Goal: Information Seeking & Learning: Check status

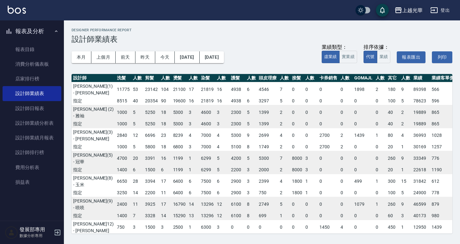
scroll to position [0, 61]
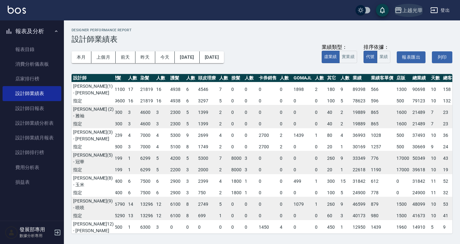
click at [410, 8] on div "上越光華" at bounding box center [412, 10] width 20 height 8
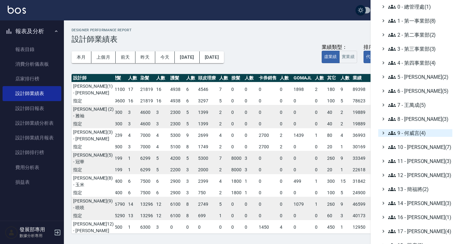
scroll to position [29, 0]
click at [413, 132] on span "9 - 何威言(4)" at bounding box center [419, 133] width 62 height 8
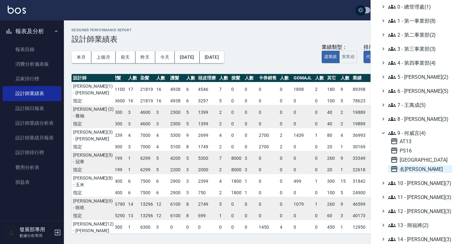
click at [414, 167] on span "名留仁二" at bounding box center [419, 169] width 59 height 8
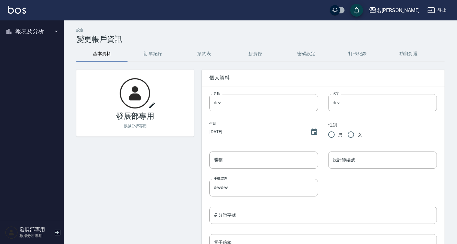
click at [24, 30] on button "報表及分析" at bounding box center [32, 31] width 59 height 17
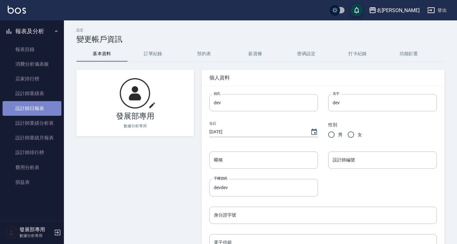
click at [41, 109] on link "設計師日報表" at bounding box center [32, 108] width 59 height 15
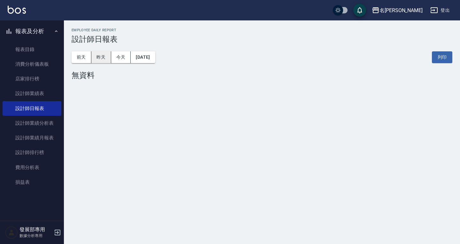
click at [103, 57] on button "昨天" at bounding box center [101, 57] width 20 height 12
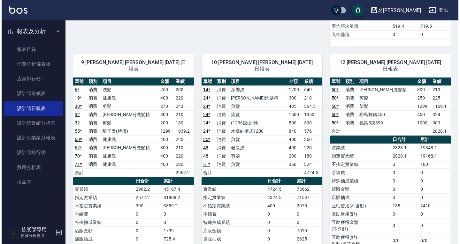
scroll to position [670, 0]
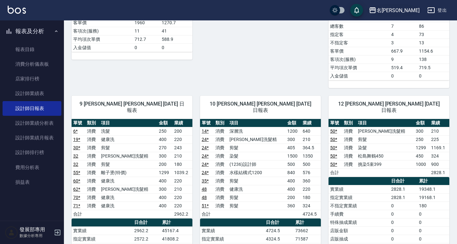
click at [415, 8] on div "名留仁二" at bounding box center [397, 10] width 43 height 8
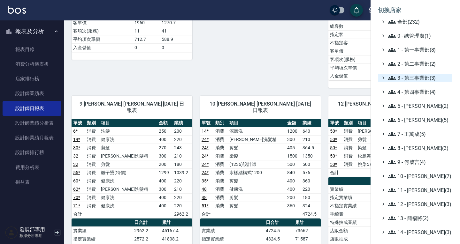
click at [420, 76] on span "3 - 第三事業部(3)" at bounding box center [419, 78] width 62 height 8
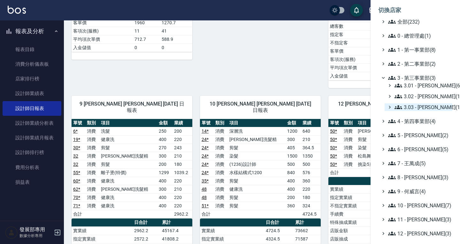
click at [421, 105] on span "3.03 - 張湘妮(1)" at bounding box center [421, 107] width 55 height 8
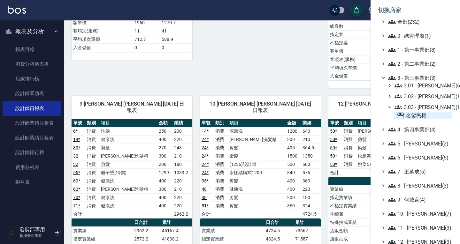
click at [417, 116] on span "名留民權" at bounding box center [423, 116] width 53 height 8
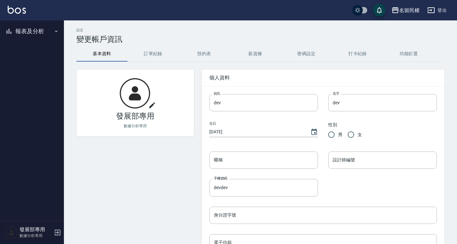
click at [32, 29] on button "報表及分析" at bounding box center [32, 31] width 59 height 17
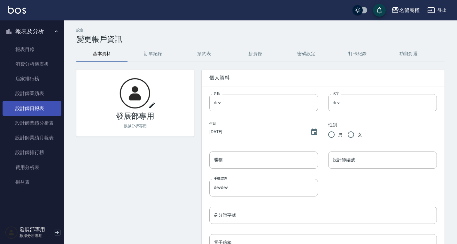
click at [36, 114] on link "設計師日報表" at bounding box center [32, 108] width 59 height 15
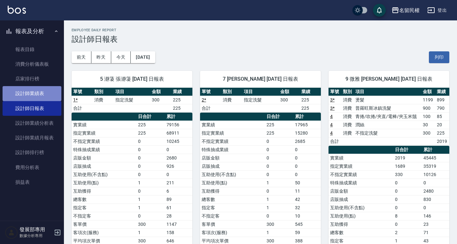
click at [35, 91] on link "設計師業績表" at bounding box center [32, 93] width 59 height 15
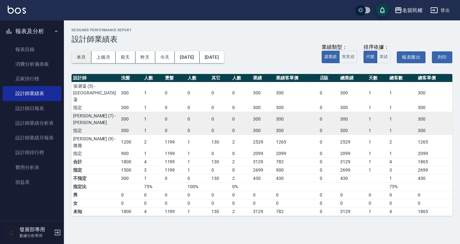
click at [79, 58] on button "本月" at bounding box center [82, 57] width 20 height 12
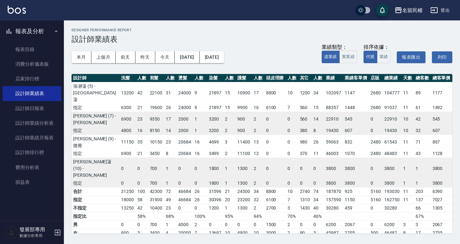
click at [404, 12] on div "名留民權" at bounding box center [412, 10] width 20 height 8
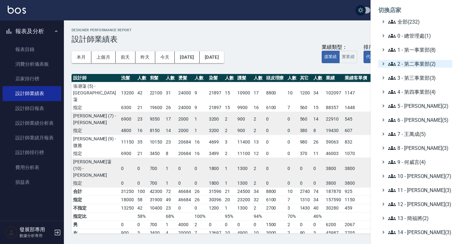
click at [414, 65] on span "2 - 第二事業部(2)" at bounding box center [419, 64] width 62 height 8
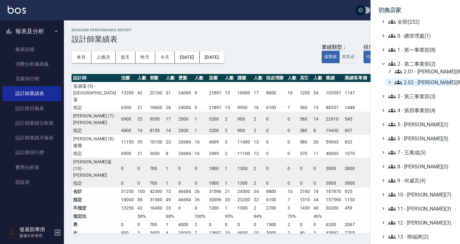
click at [419, 82] on span "2.02 - 何恭霖(8)" at bounding box center [421, 83] width 55 height 8
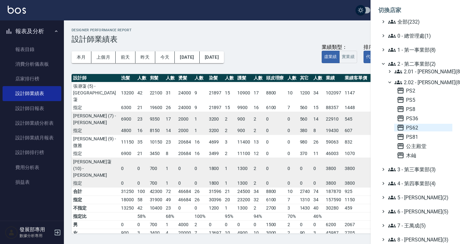
click at [417, 128] on span "PS62" at bounding box center [423, 128] width 53 height 8
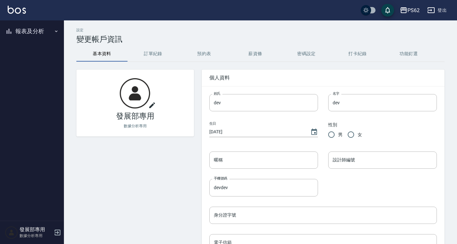
click at [48, 29] on button "報表及分析" at bounding box center [32, 31] width 59 height 17
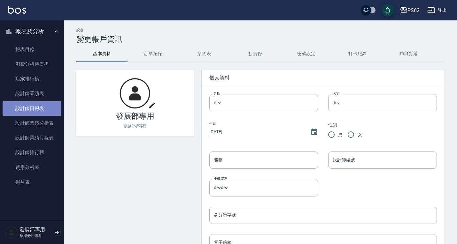
click at [44, 107] on link "設計師日報表" at bounding box center [32, 108] width 59 height 15
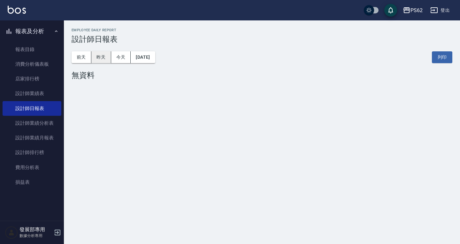
click at [104, 57] on button "昨天" at bounding box center [101, 57] width 20 height 12
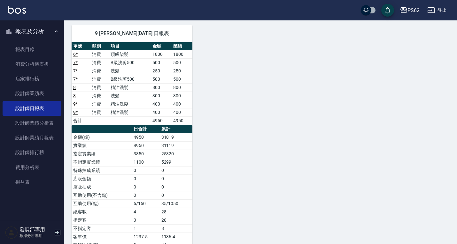
scroll to position [255, 0]
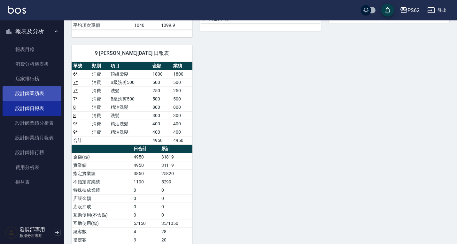
click at [43, 93] on link "設計師業績表" at bounding box center [32, 93] width 59 height 15
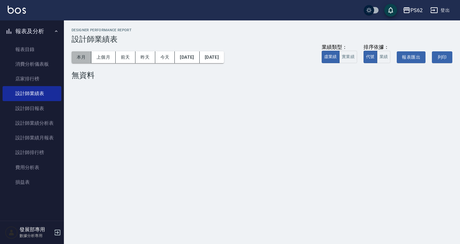
click at [78, 55] on button "本月" at bounding box center [82, 57] width 20 height 12
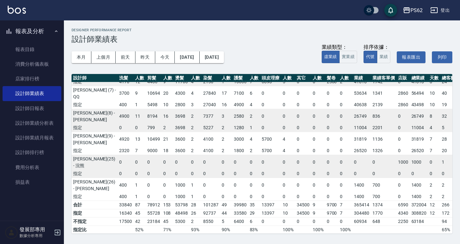
scroll to position [88, 0]
click at [420, 8] on div "PS62" at bounding box center [416, 10] width 12 height 8
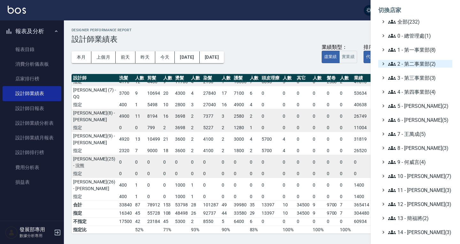
click at [405, 64] on span "2 - 第二事業部(2)" at bounding box center [419, 64] width 62 height 8
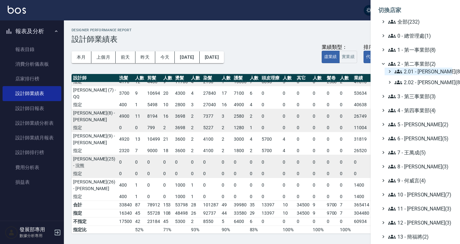
click at [409, 69] on span "2.01 - 李思敏(8)" at bounding box center [421, 72] width 55 height 8
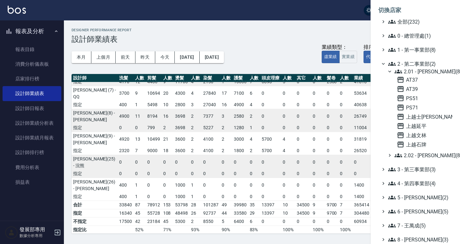
click at [409, 69] on span "2.01 - 李思敏(8)" at bounding box center [421, 72] width 55 height 8
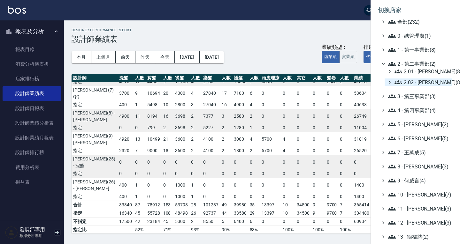
click at [409, 80] on span "2.02 - 何恭霖(8)" at bounding box center [421, 83] width 55 height 8
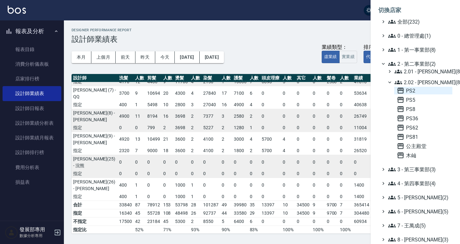
click at [412, 91] on span "PS2" at bounding box center [423, 91] width 53 height 8
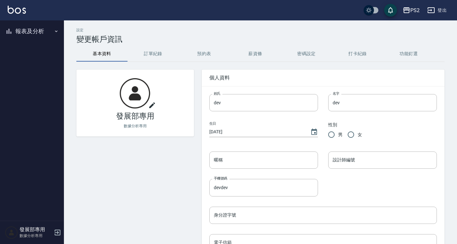
click at [38, 30] on button "報表及分析" at bounding box center [32, 31] width 59 height 17
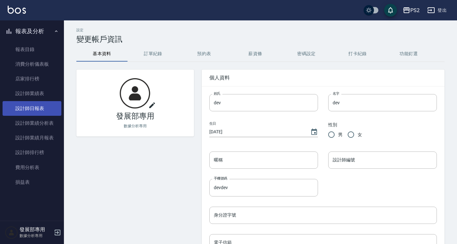
click at [46, 103] on link "設計師日報表" at bounding box center [32, 108] width 59 height 15
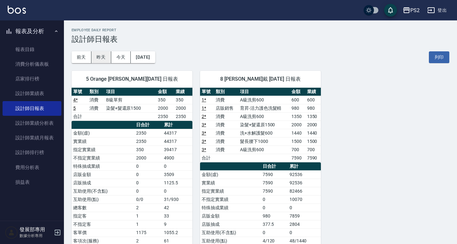
click at [108, 58] on button "昨天" at bounding box center [101, 57] width 20 height 12
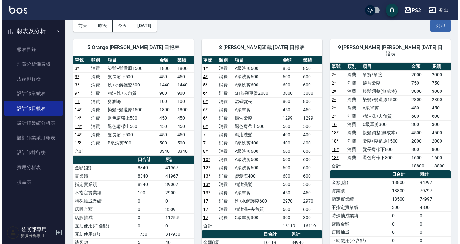
scroll to position [32, 0]
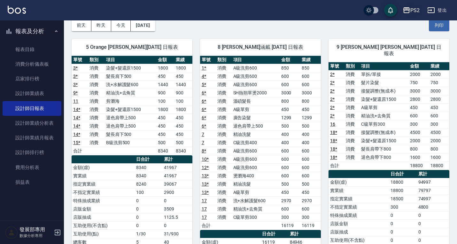
click at [419, 8] on div "PS2" at bounding box center [414, 10] width 9 height 8
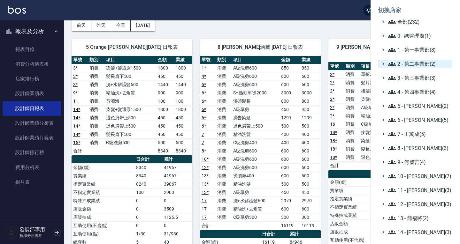
click at [405, 66] on span "2 - 第二事業部(2)" at bounding box center [419, 64] width 62 height 8
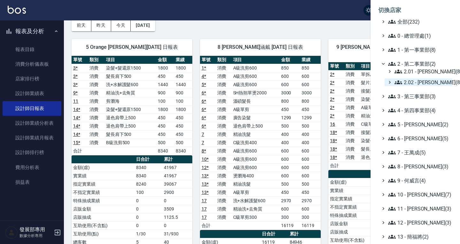
click at [414, 81] on span "2.02 - [PERSON_NAME](8)" at bounding box center [421, 83] width 55 height 8
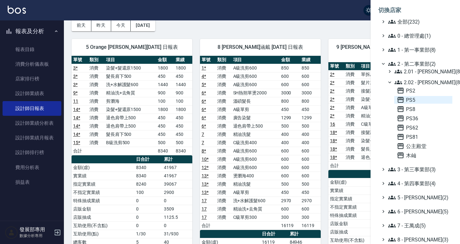
click at [412, 100] on span "PS5" at bounding box center [423, 100] width 53 height 8
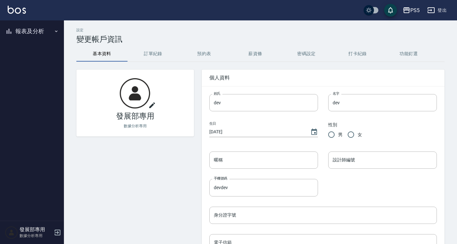
click at [24, 30] on button "報表及分析" at bounding box center [32, 31] width 59 height 17
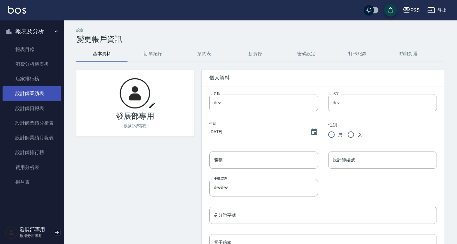
click at [39, 98] on link "設計師業績表" at bounding box center [32, 93] width 59 height 15
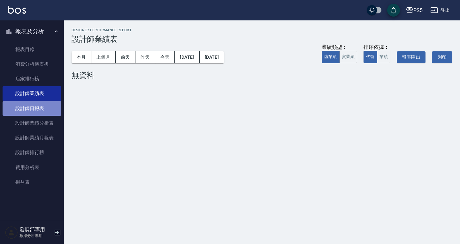
click at [40, 102] on link "設計師日報表" at bounding box center [32, 108] width 59 height 15
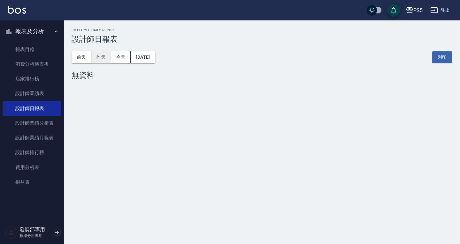
click at [104, 55] on button "昨天" at bounding box center [101, 57] width 20 height 12
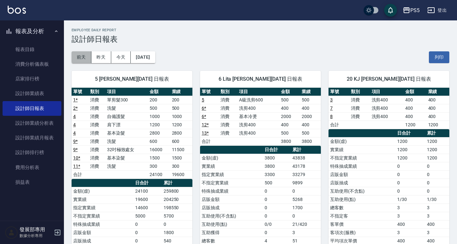
click at [82, 55] on button "前天" at bounding box center [82, 57] width 20 height 12
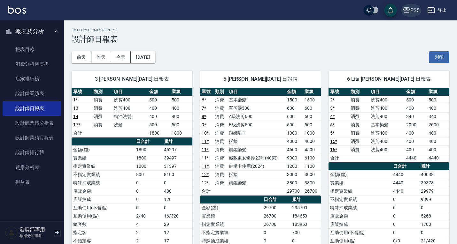
click at [408, 12] on icon "button" at bounding box center [406, 10] width 8 height 8
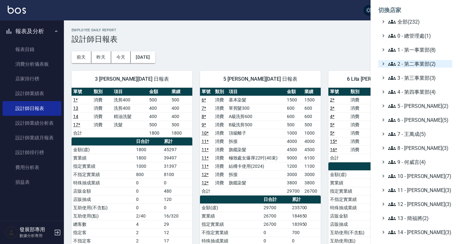
click at [407, 66] on span "2 - 第二事業部(2)" at bounding box center [419, 64] width 62 height 8
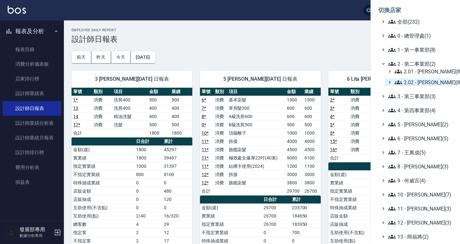
click at [411, 83] on span "2.02 - 何恭霖(8)" at bounding box center [421, 83] width 55 height 8
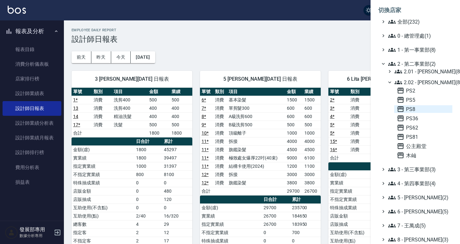
click at [411, 106] on span "PS8" at bounding box center [423, 109] width 53 height 8
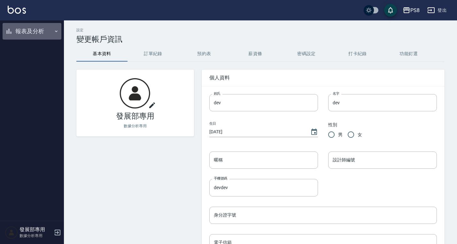
click at [44, 31] on button "報表及分析" at bounding box center [32, 31] width 59 height 17
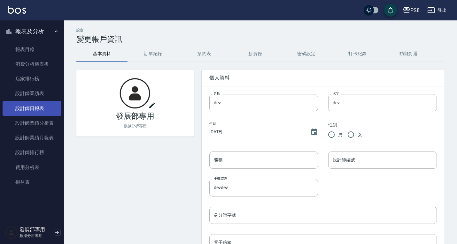
click at [40, 108] on link "設計師日報表" at bounding box center [32, 108] width 59 height 15
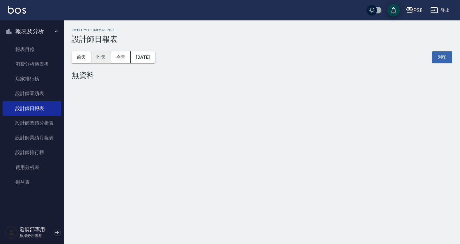
click at [106, 55] on button "昨天" at bounding box center [101, 57] width 20 height 12
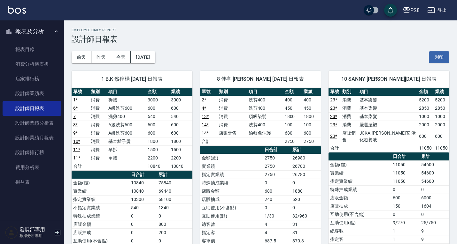
drag, startPoint x: 81, startPoint y: 50, endPoint x: 83, endPoint y: 55, distance: 5.0
click at [81, 50] on div "[DATE] [DATE] [DATE] [DATE] 列印" at bounding box center [260, 57] width 377 height 27
click at [83, 55] on button "前天" at bounding box center [82, 57] width 20 height 12
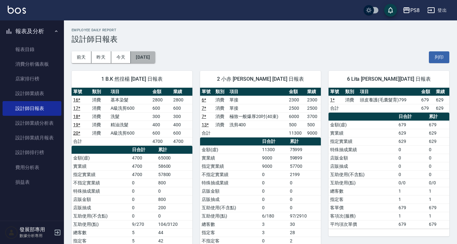
click at [140, 53] on button "[DATE]" at bounding box center [143, 57] width 24 height 12
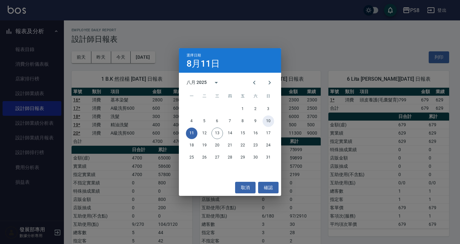
click at [271, 119] on button "10" at bounding box center [267, 121] width 11 height 11
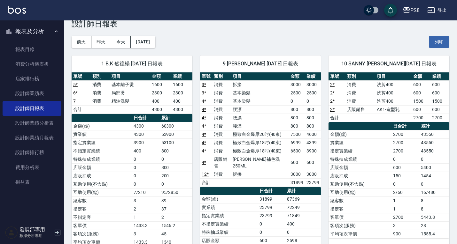
scroll to position [32, 0]
